Goal: Task Accomplishment & Management: Manage account settings

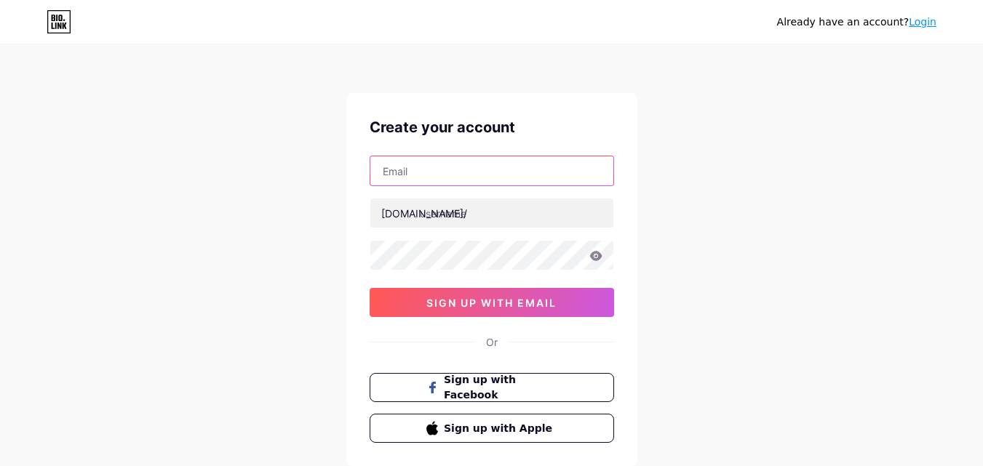
click at [405, 174] on input "text" at bounding box center [491, 170] width 243 height 29
type input "[PERSON_NAME]-10"
click at [485, 301] on span "sign up with email" at bounding box center [491, 303] width 130 height 12
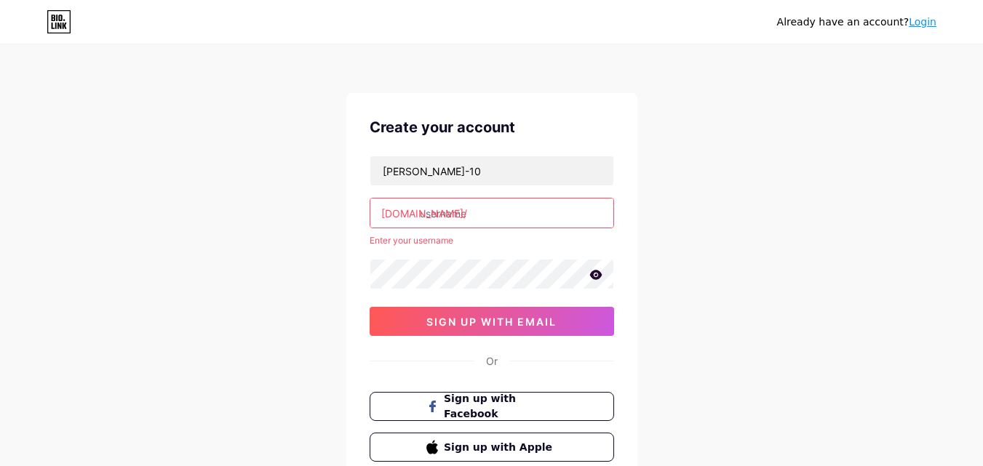
click at [462, 214] on input "text" at bounding box center [491, 213] width 243 height 29
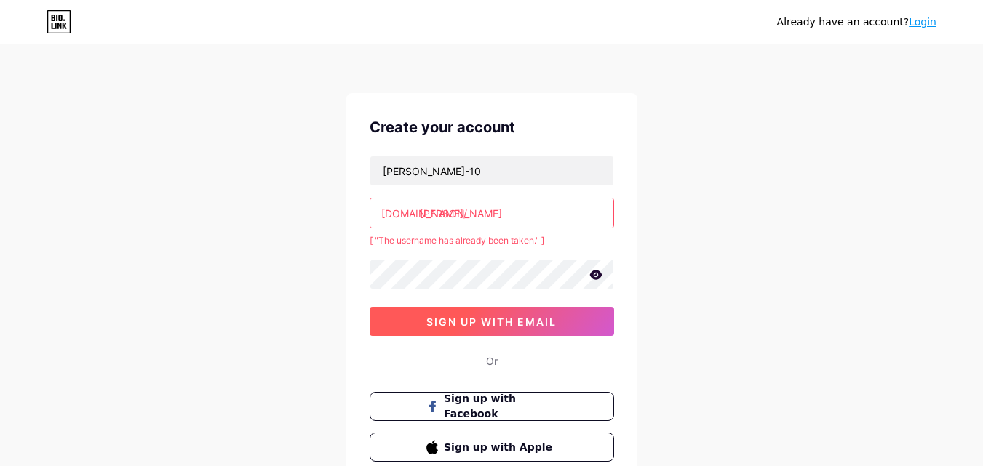
type input "[PERSON_NAME]"
click at [499, 322] on span "sign up with email" at bounding box center [491, 322] width 130 height 12
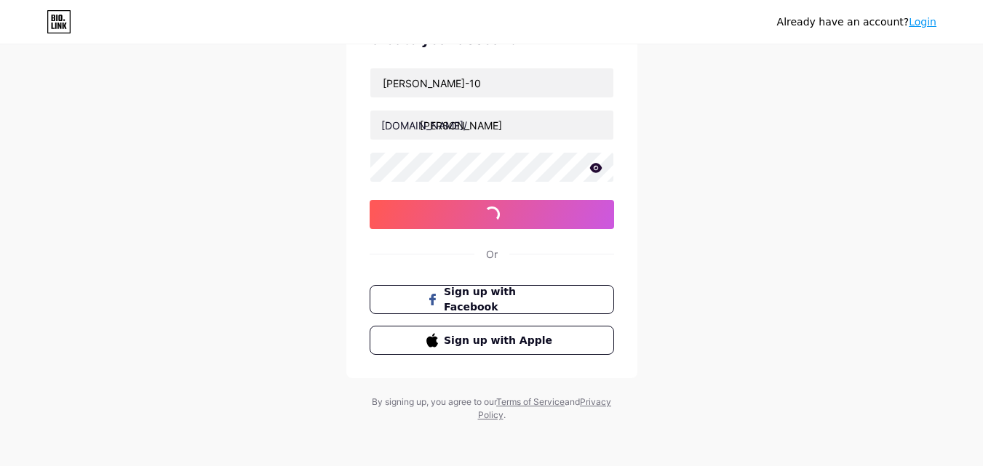
scroll to position [90, 0]
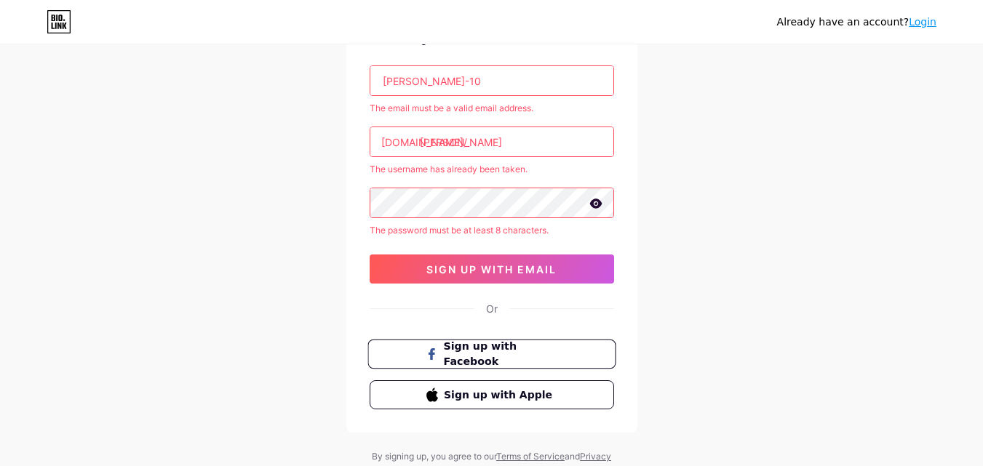
click at [476, 350] on span "Sign up with Facebook" at bounding box center [500, 354] width 114 height 31
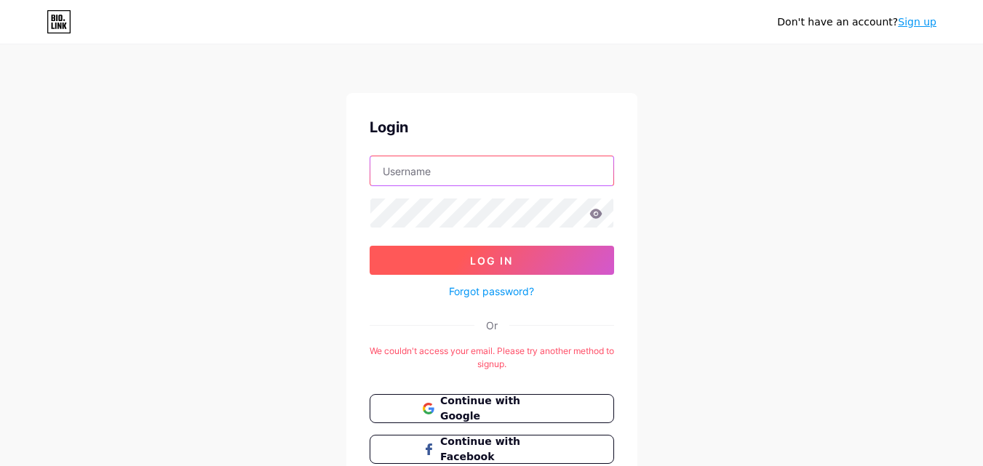
type input "[PERSON_NAME]-10"
click at [487, 263] on span "Log In" at bounding box center [491, 261] width 43 height 12
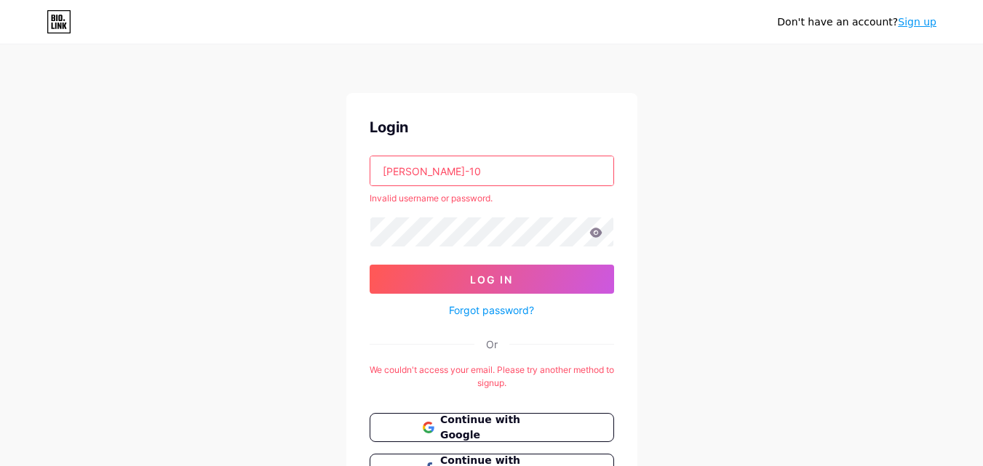
click at [505, 313] on link "Forgot password?" at bounding box center [491, 310] width 85 height 15
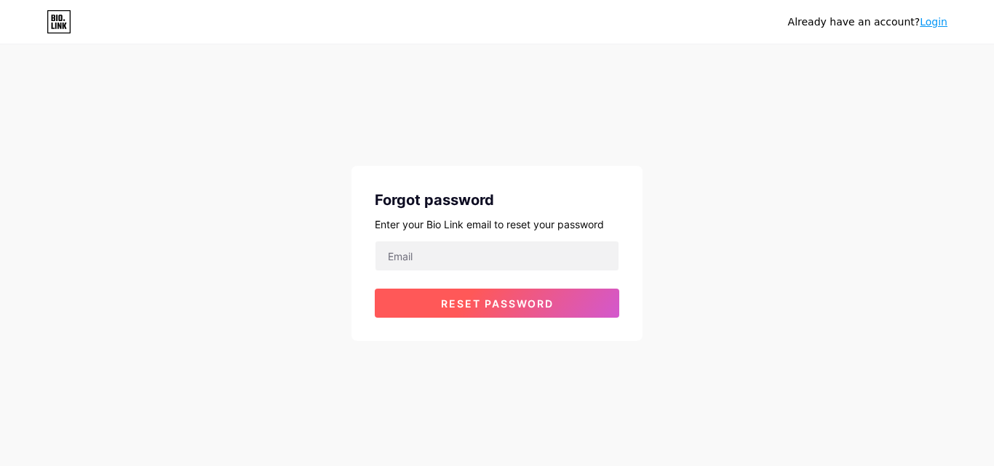
click at [497, 305] on span "Reset password" at bounding box center [497, 304] width 113 height 12
